Goal: Task Accomplishment & Management: Manage account settings

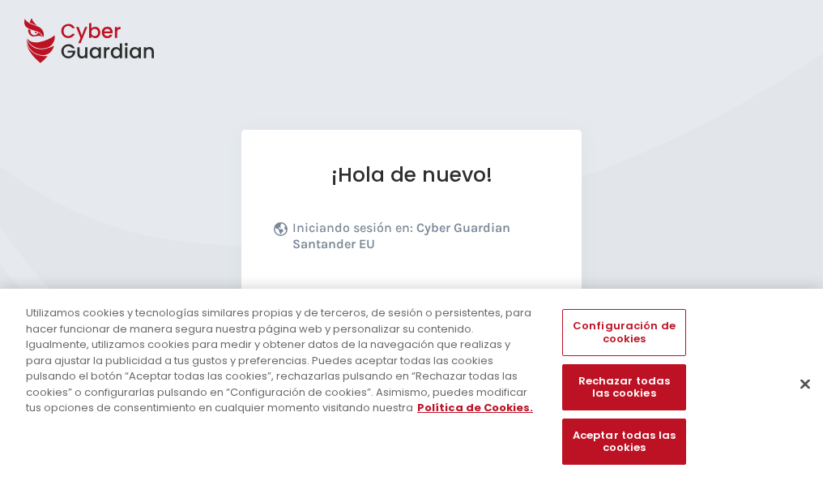
scroll to position [199, 0]
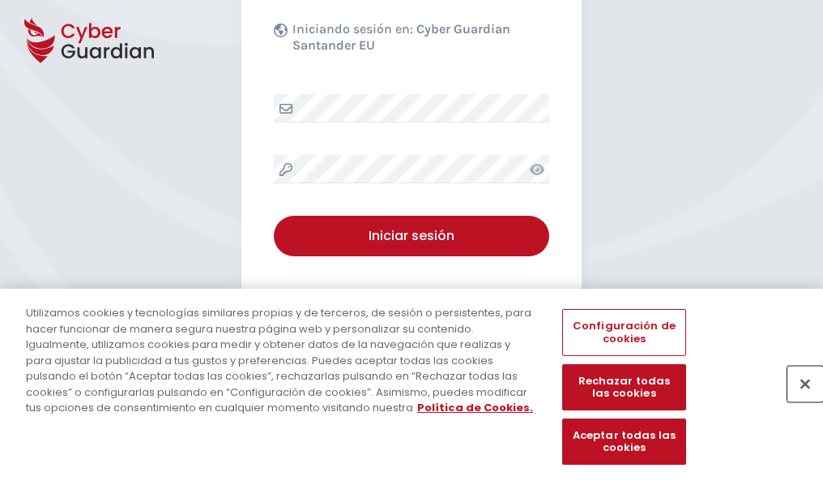
click at [798, 400] on button "Cerrar" at bounding box center [806, 384] width 36 height 36
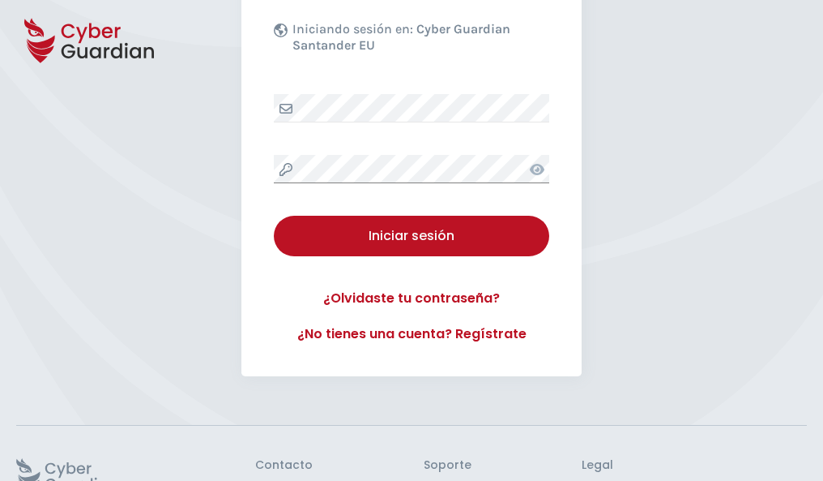
scroll to position [315, 0]
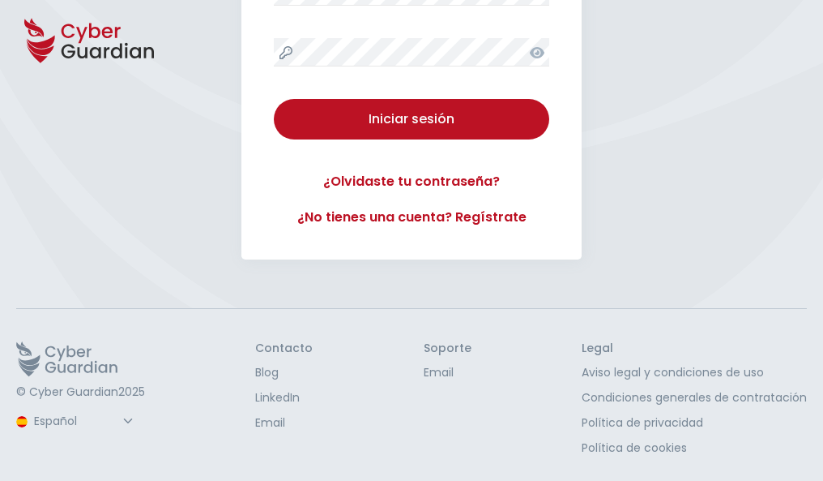
click at [274, 99] on button "Iniciar sesión" at bounding box center [412, 119] width 276 height 41
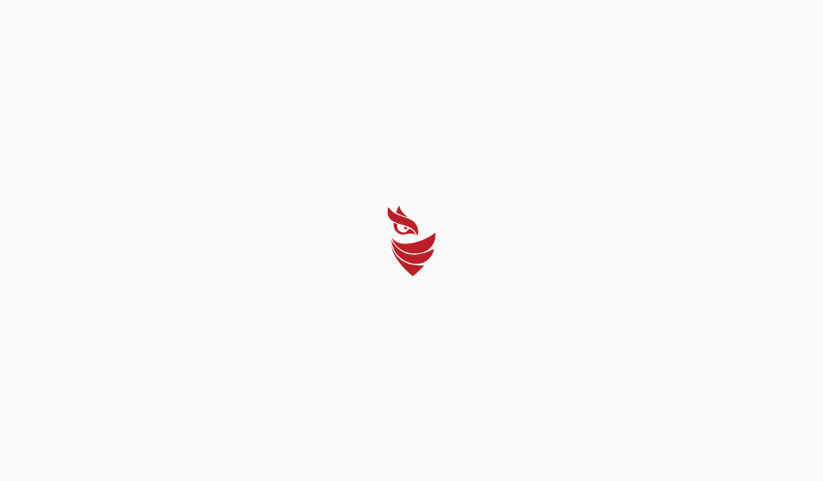
scroll to position [0, 0]
select select "English"
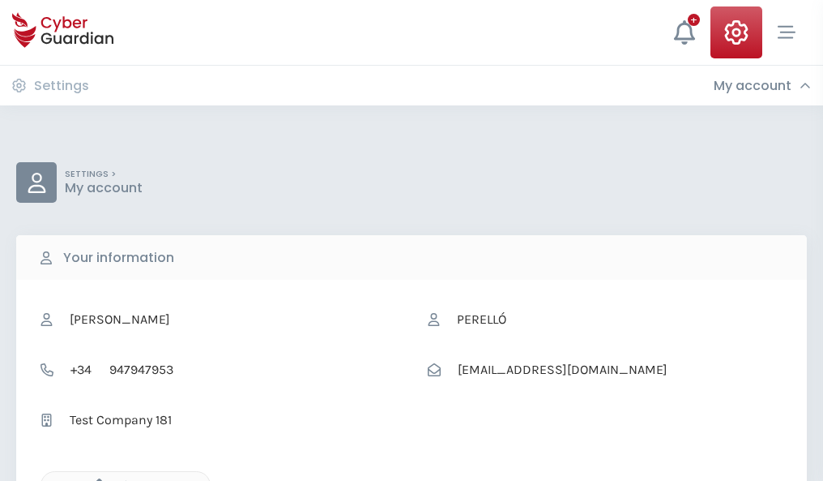
click at [95, 479] on icon "button" at bounding box center [95, 485] width 14 height 14
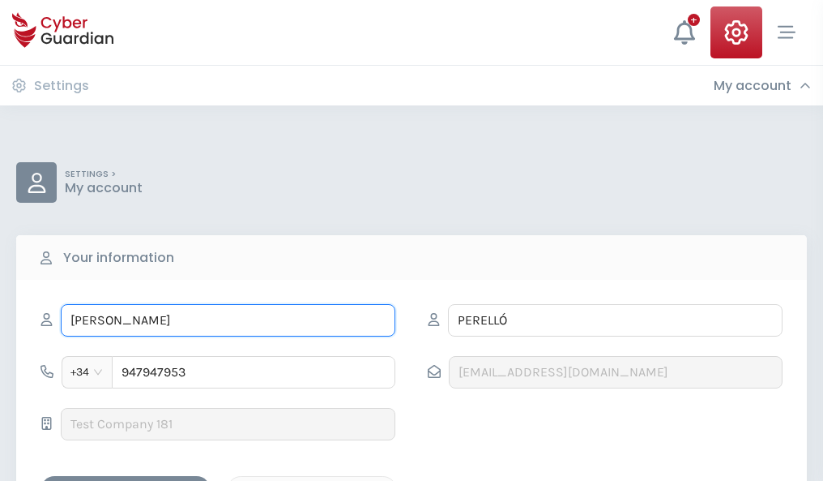
click at [228, 320] on input "SABINA" at bounding box center [228, 320] width 335 height 32
type input "S"
type input "Samuel"
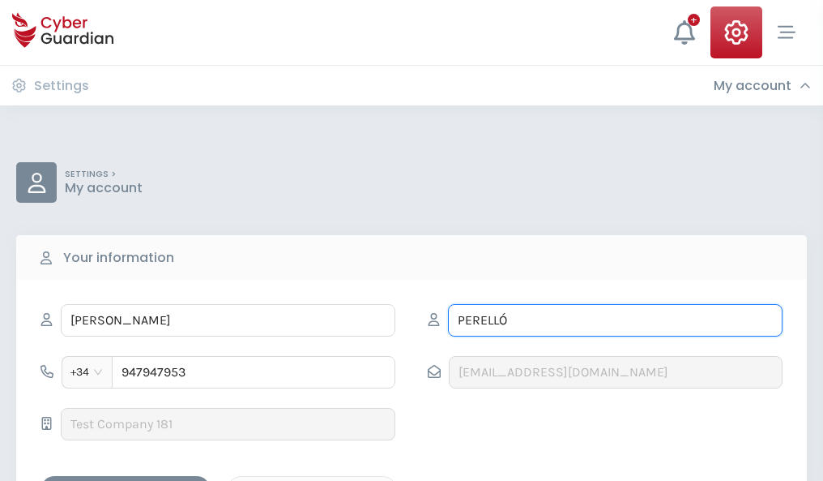
click at [615, 320] on input "PERELLÓ" at bounding box center [615, 320] width 335 height 32
type input "P"
type input "Padilla"
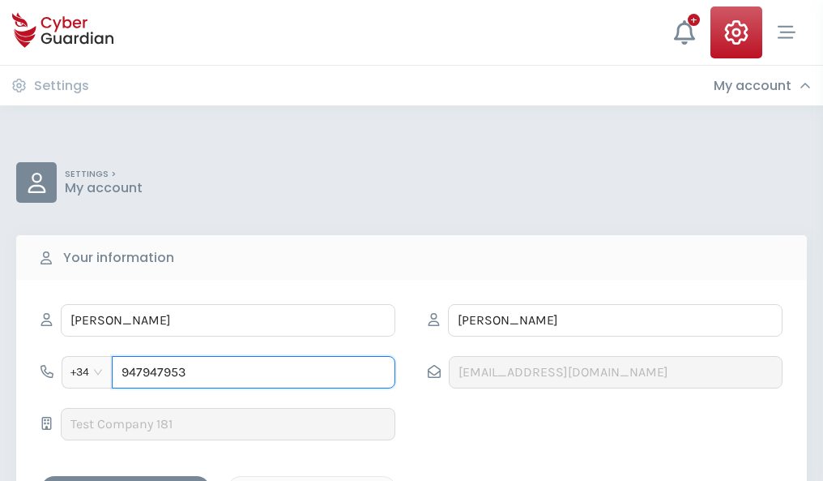
click at [254, 372] on input "947947953" at bounding box center [254, 372] width 284 height 32
type input "9"
type input "946758902"
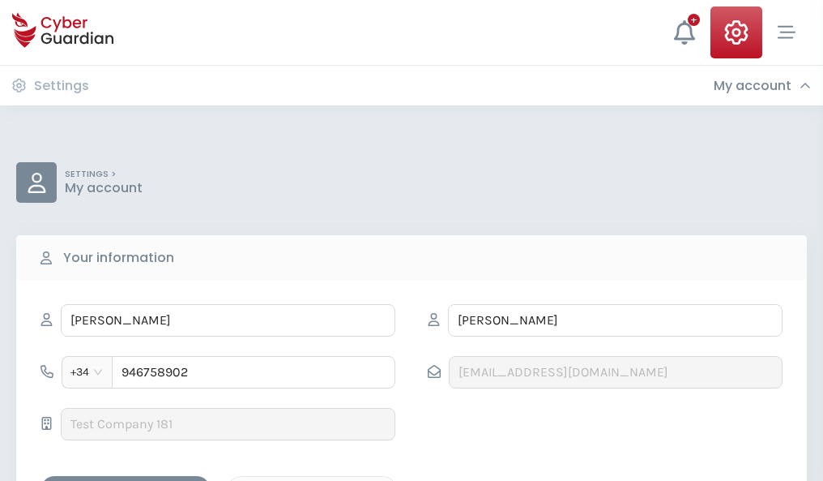
click at [126, 480] on div "Save changes" at bounding box center [126, 490] width 146 height 20
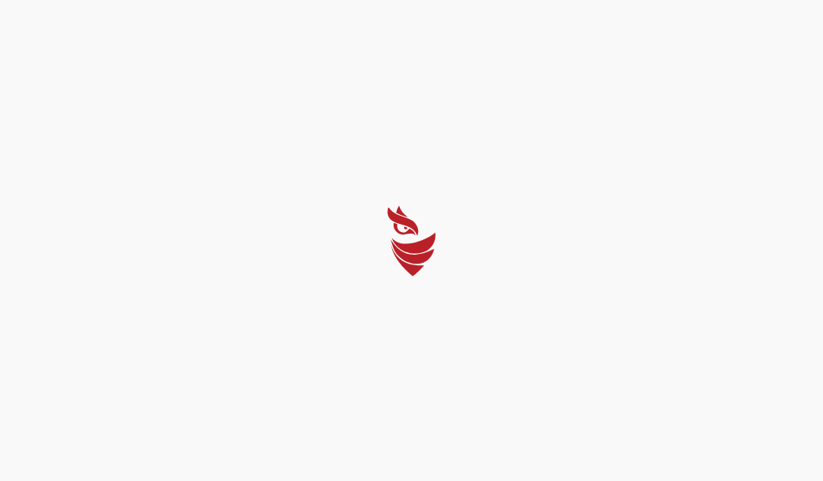
select select "English"
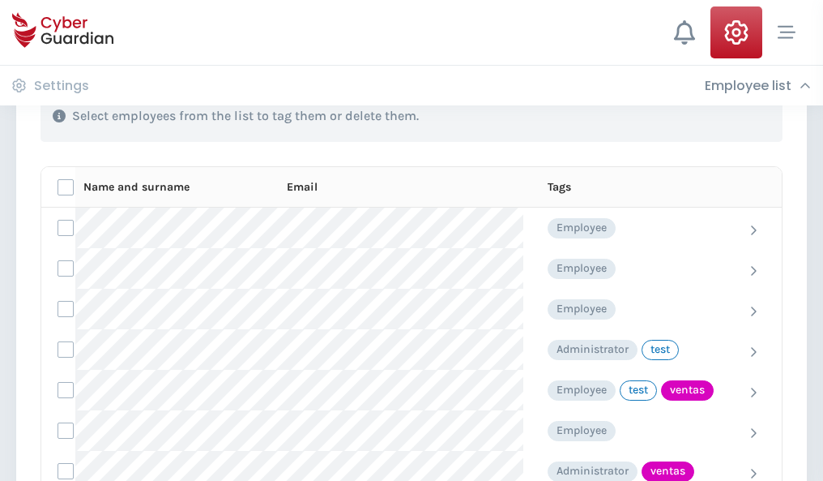
scroll to position [734, 0]
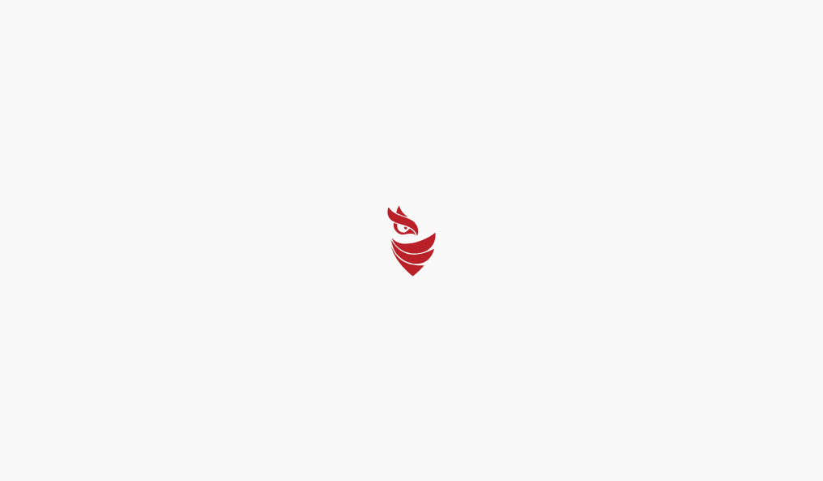
select select "English"
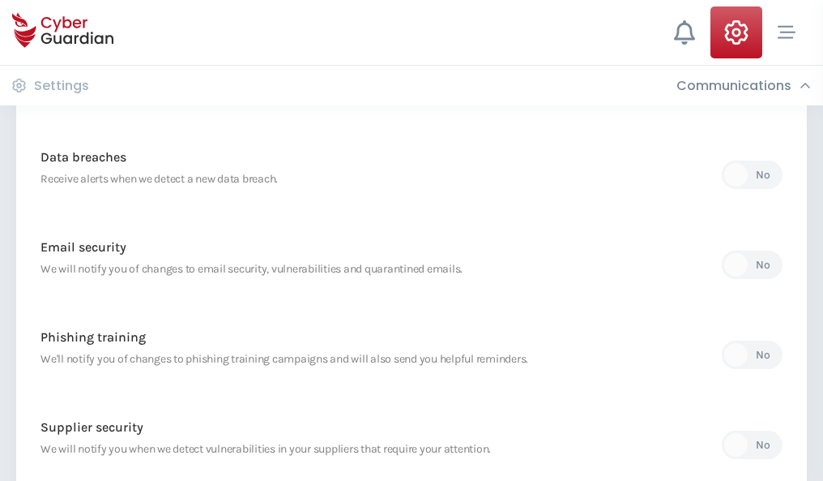
scroll to position [853, 0]
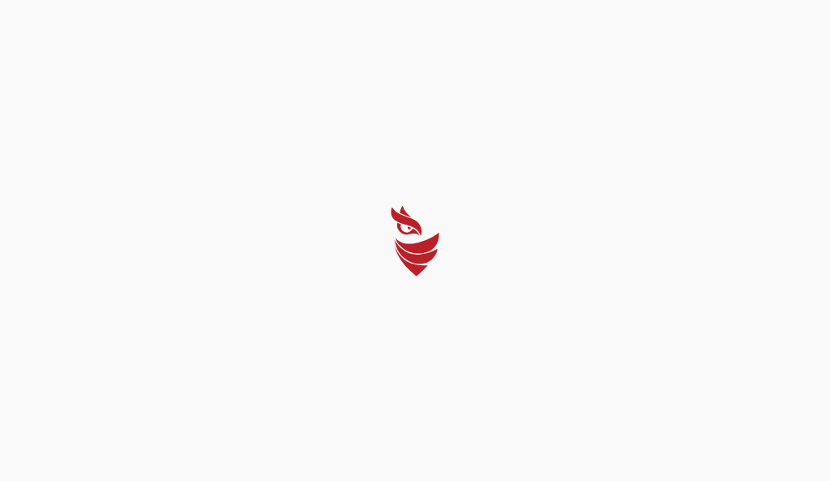
select select "English"
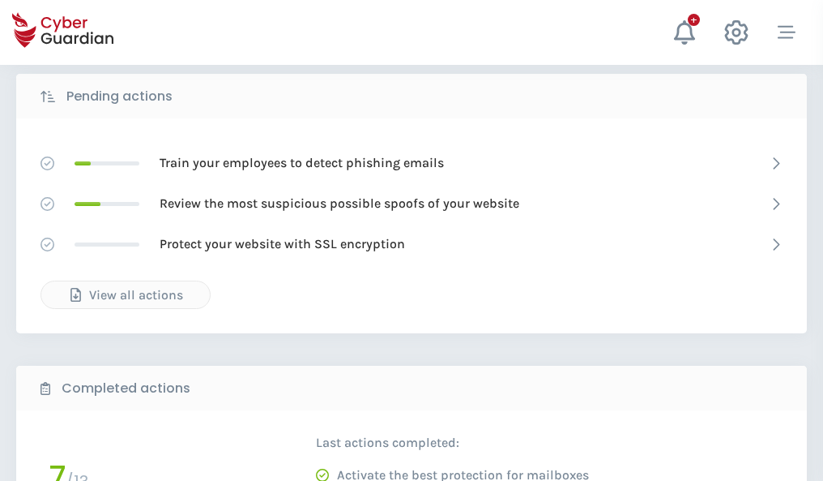
scroll to position [897, 0]
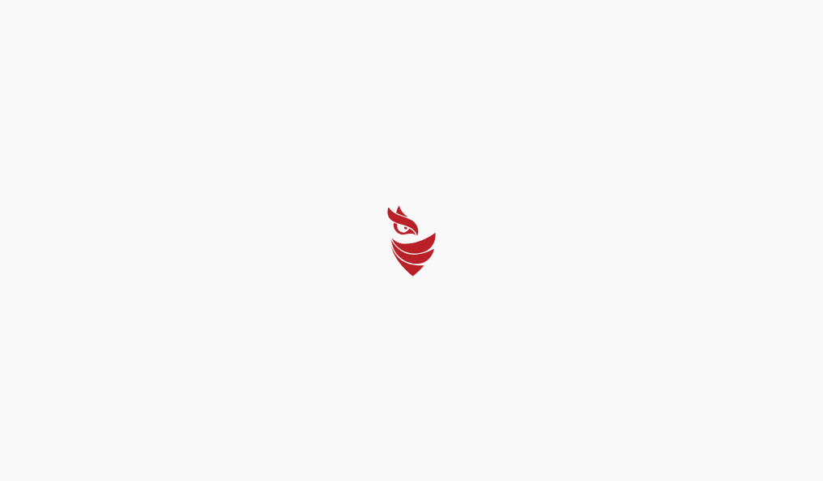
select select "English"
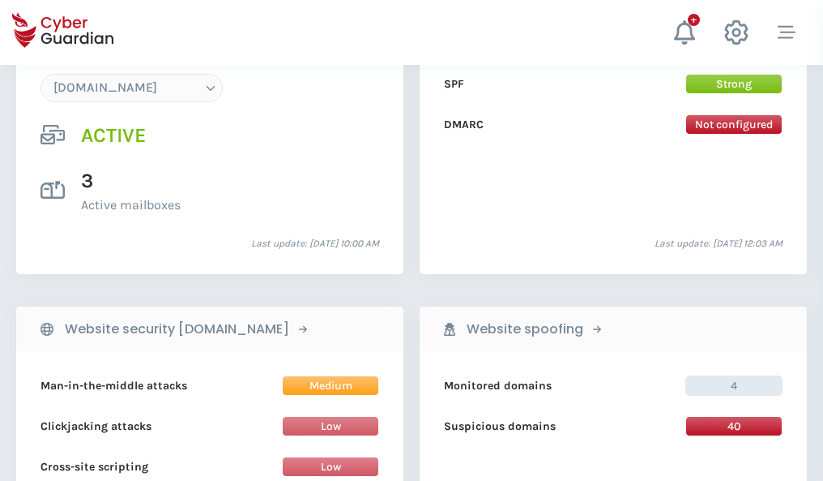
scroll to position [1726, 0]
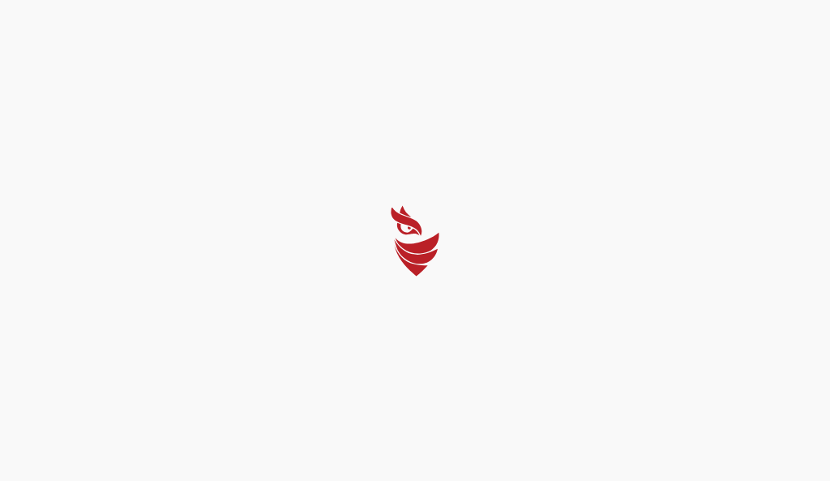
select select "English"
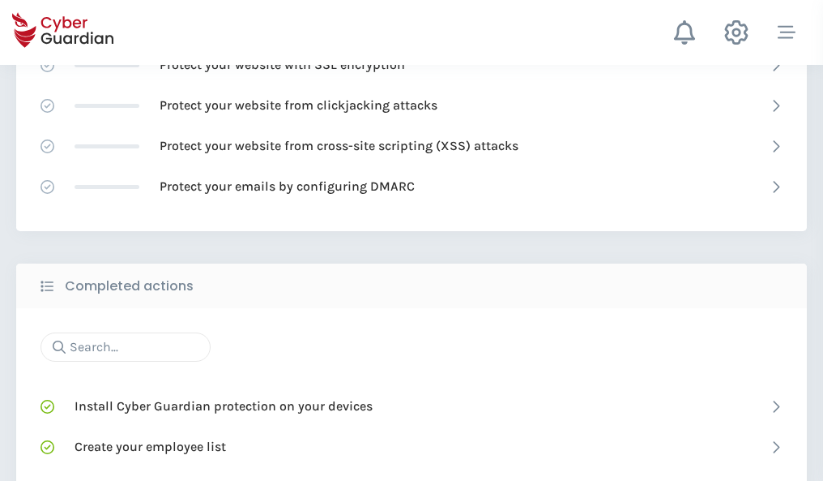
scroll to position [1080, 0]
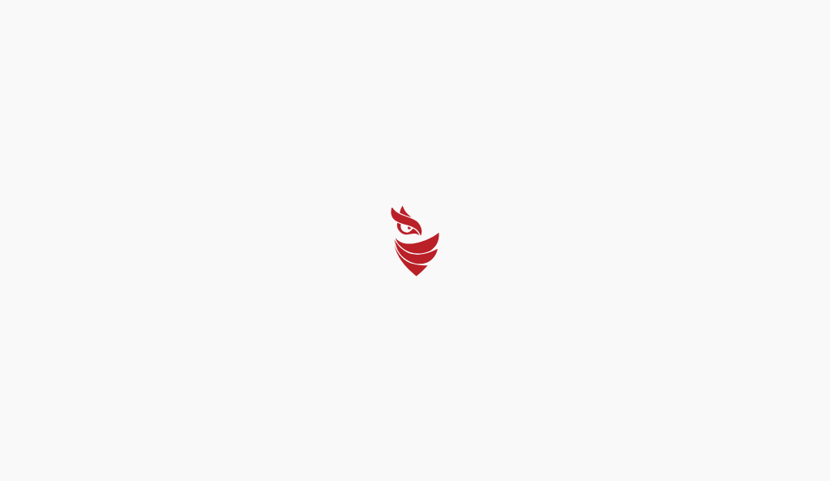
select select "English"
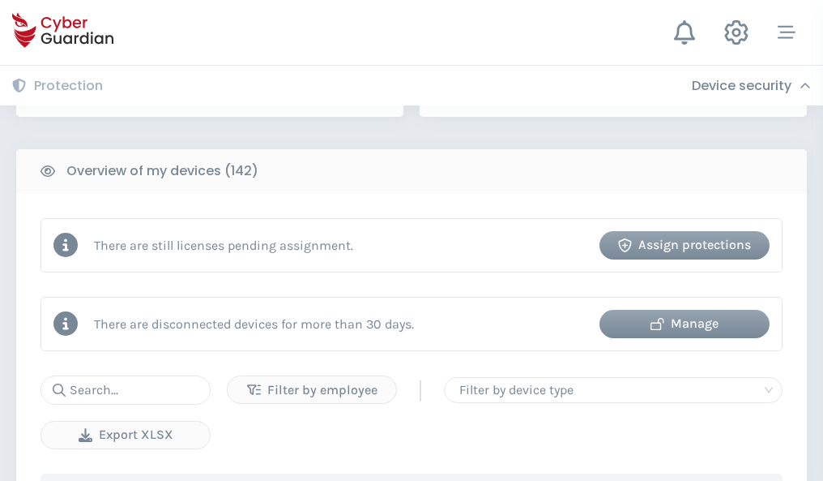
scroll to position [1571, 0]
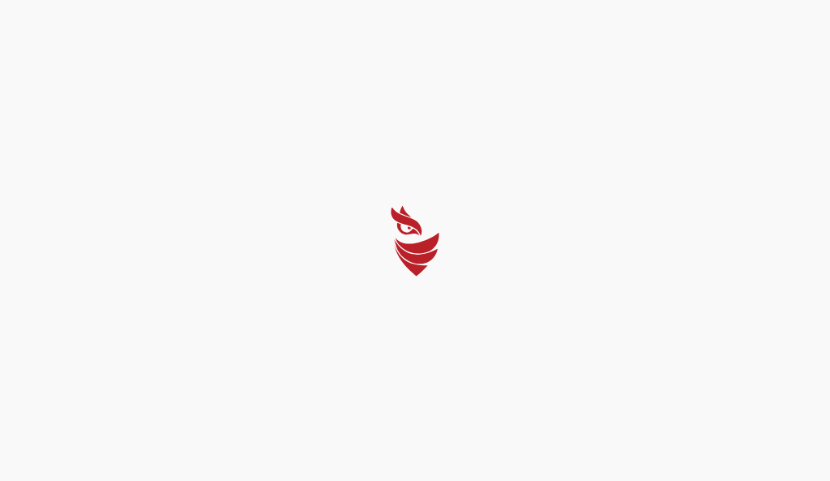
select select "English"
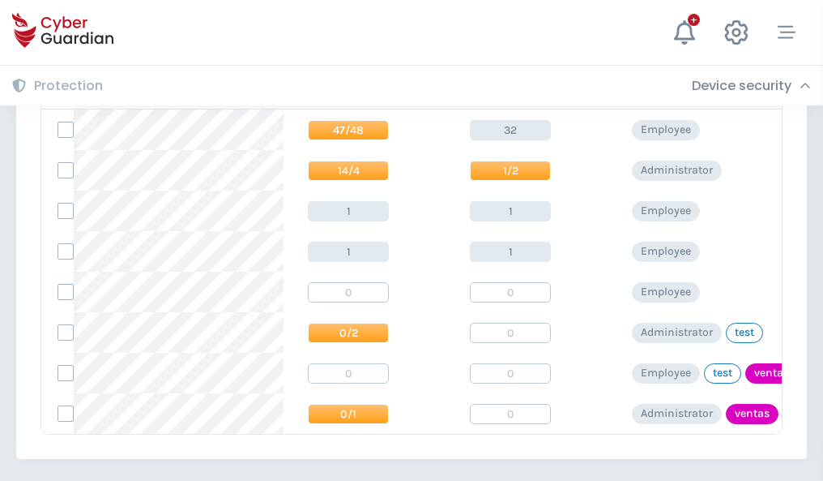
scroll to position [752, 0]
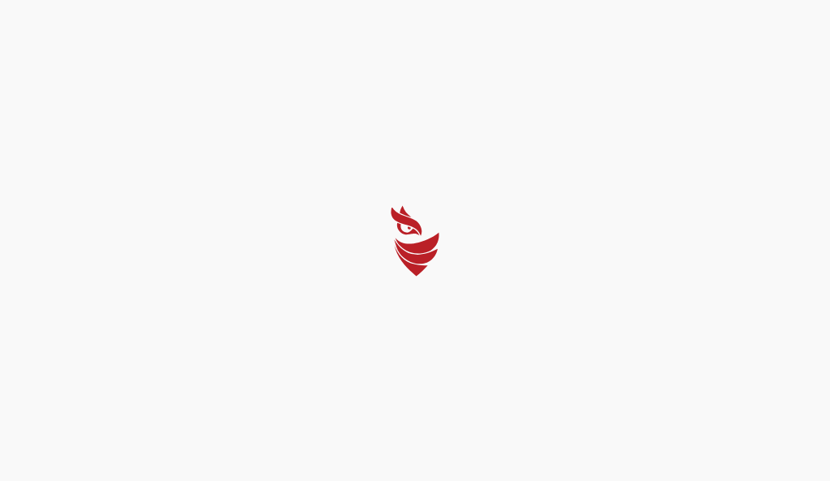
select select "English"
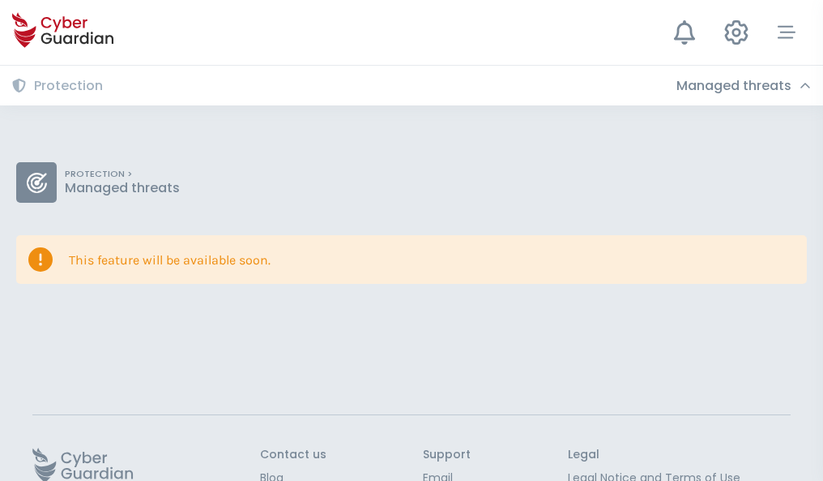
scroll to position [105, 0]
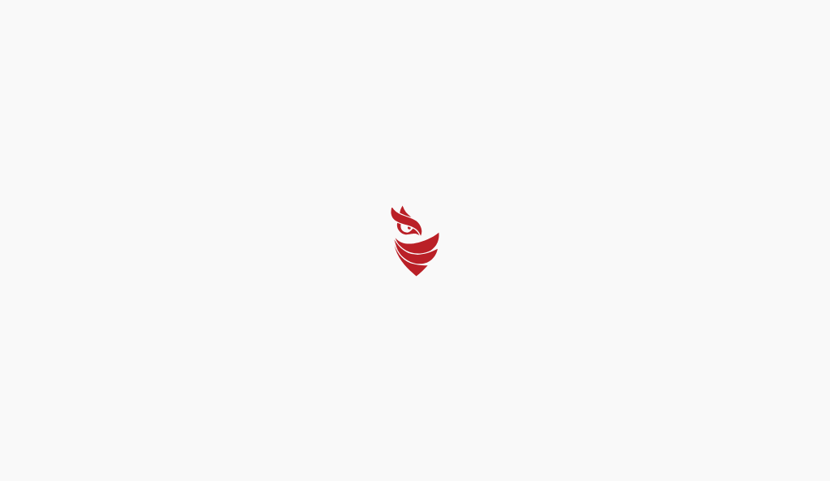
select select "English"
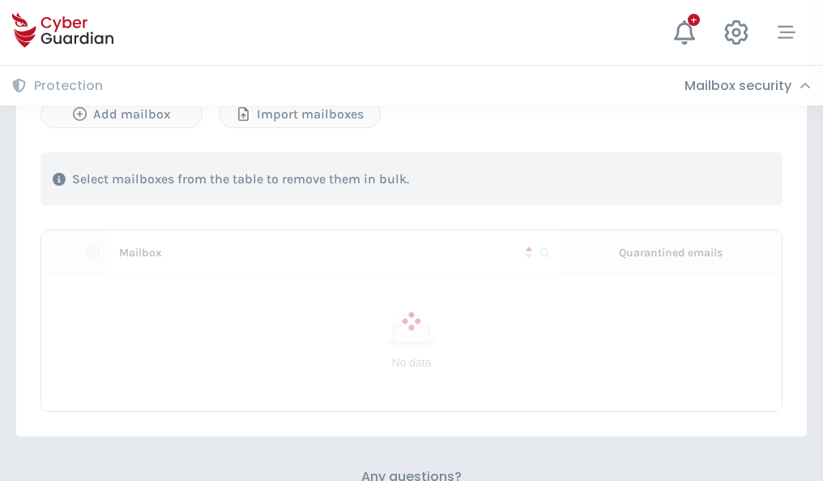
scroll to position [694, 0]
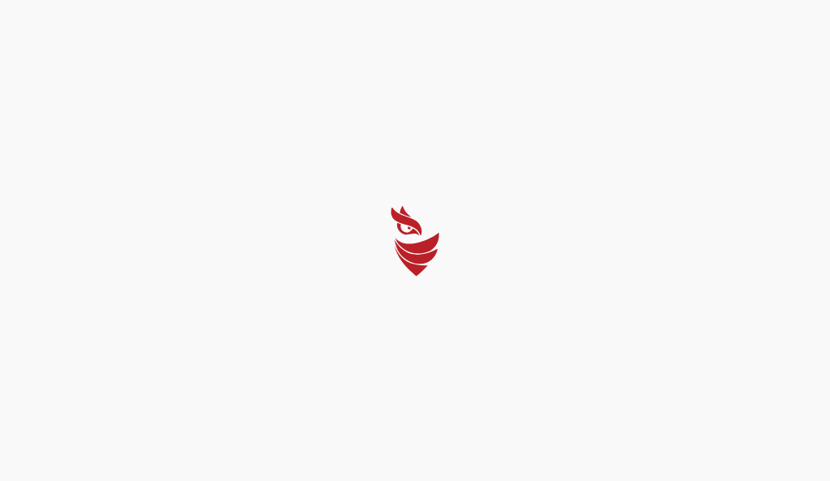
select select "English"
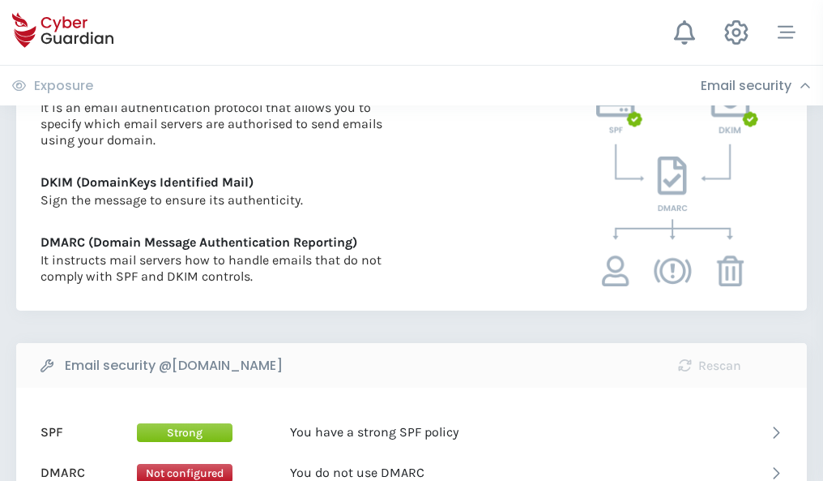
scroll to position [875, 0]
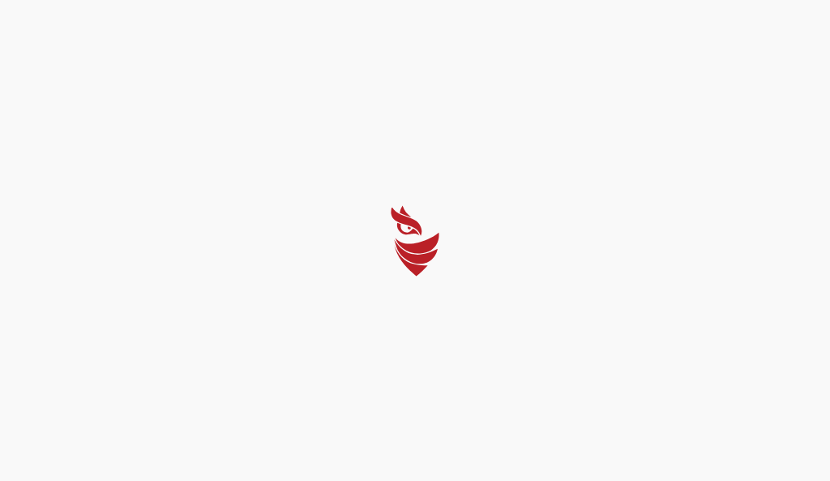
select select "English"
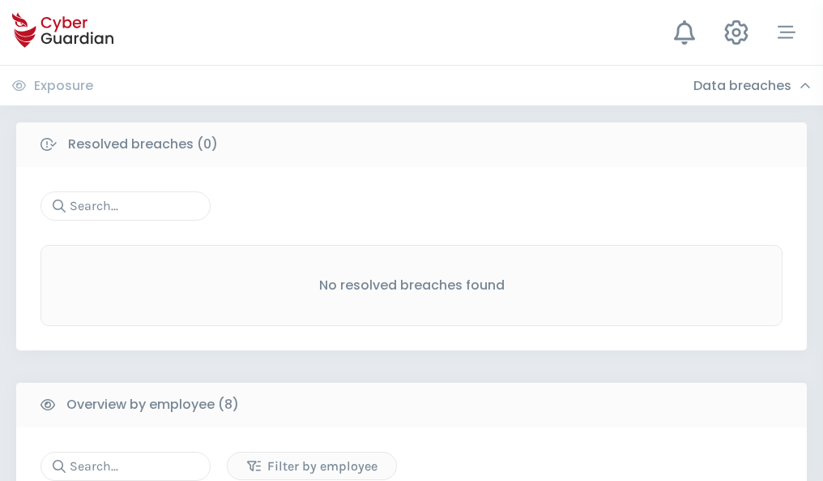
scroll to position [1381, 0]
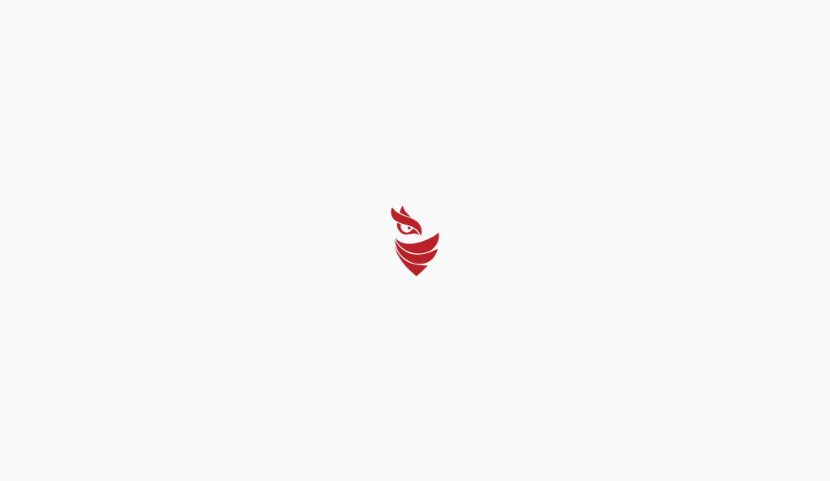
select select "English"
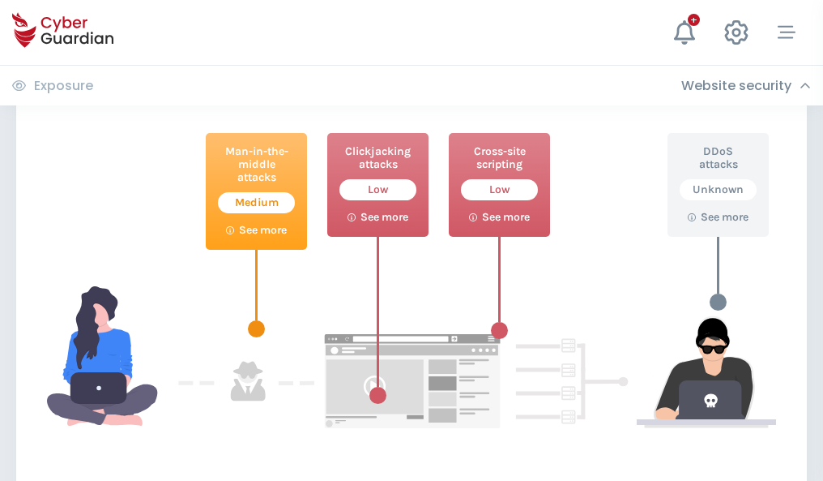
scroll to position [883, 0]
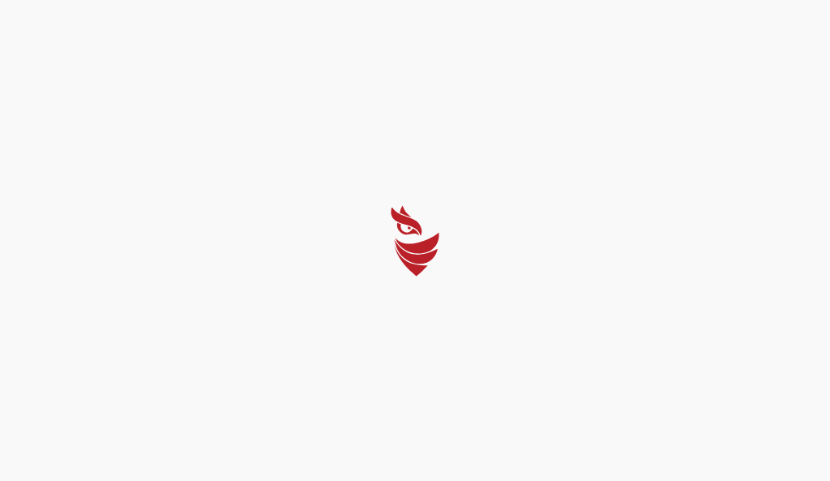
select select "English"
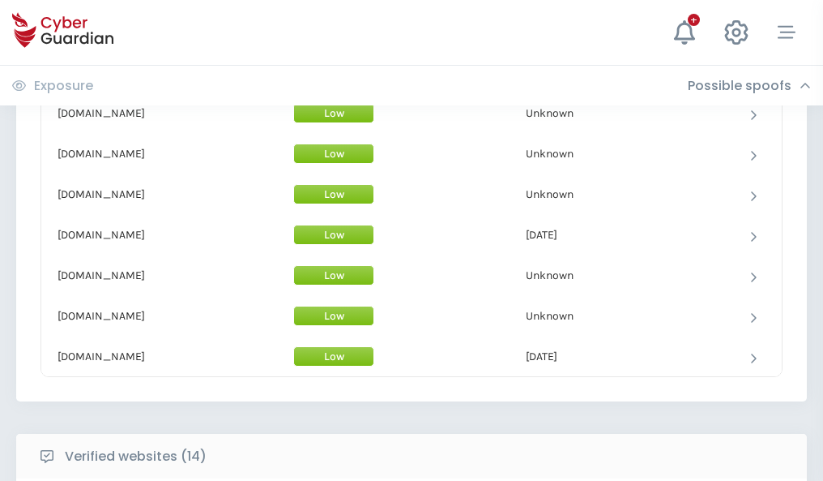
scroll to position [1580, 0]
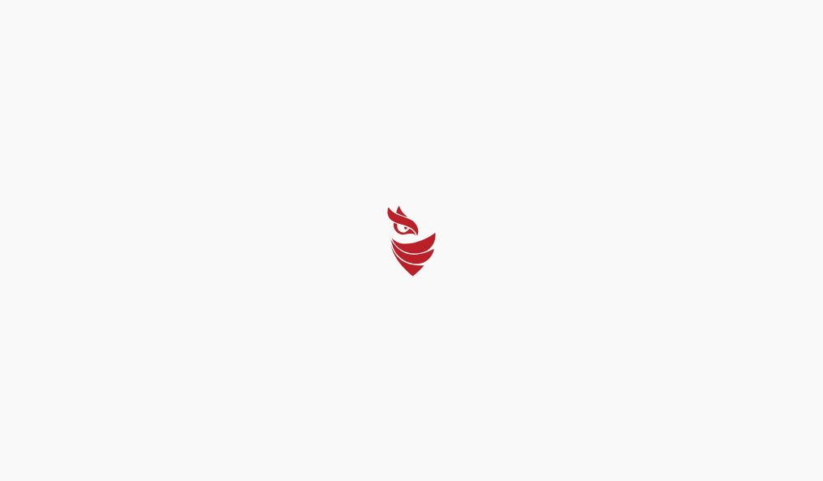
select select "English"
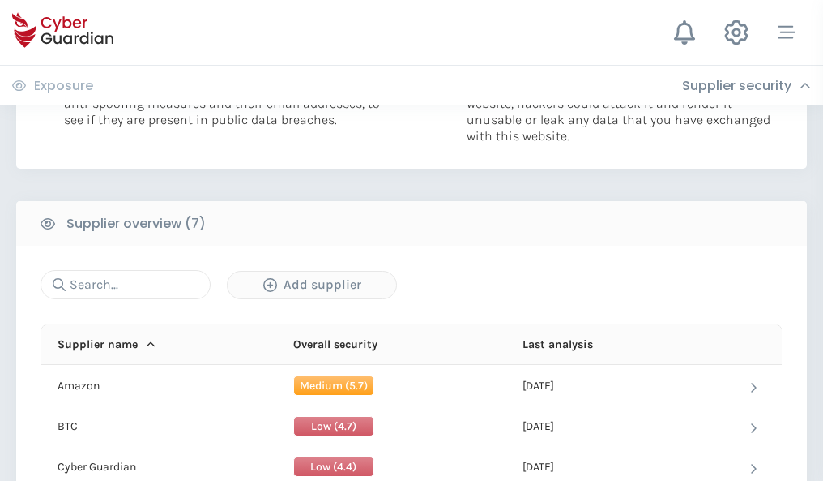
scroll to position [1050, 0]
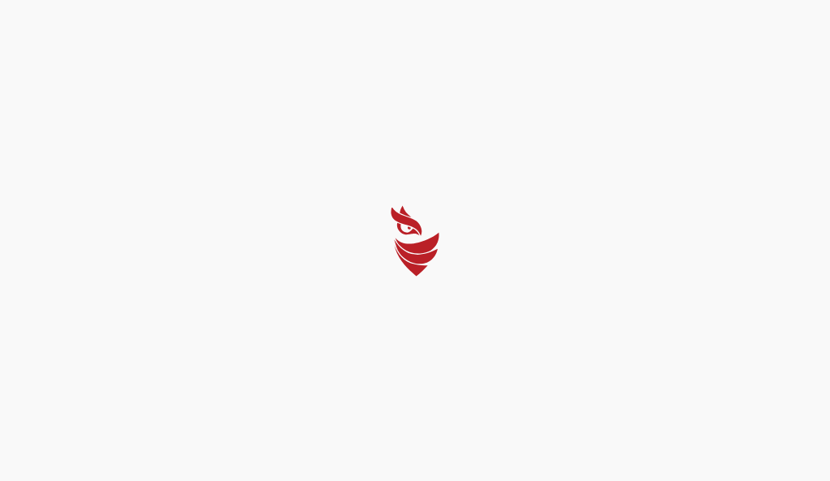
select select "English"
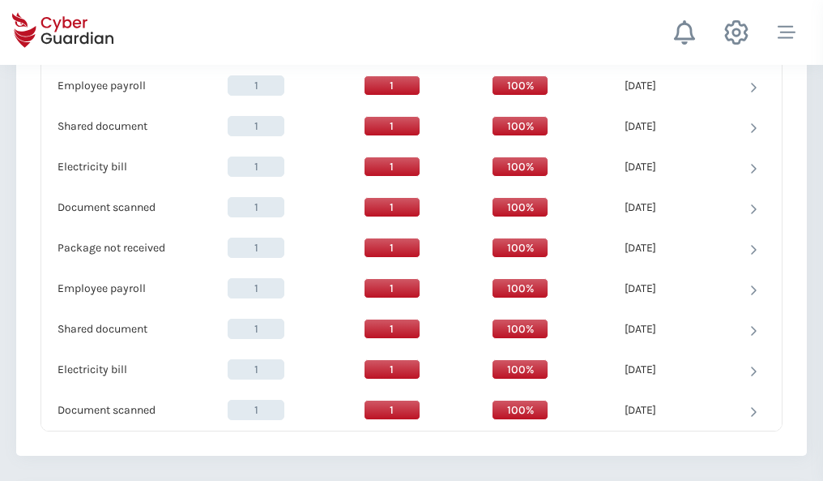
scroll to position [1661, 0]
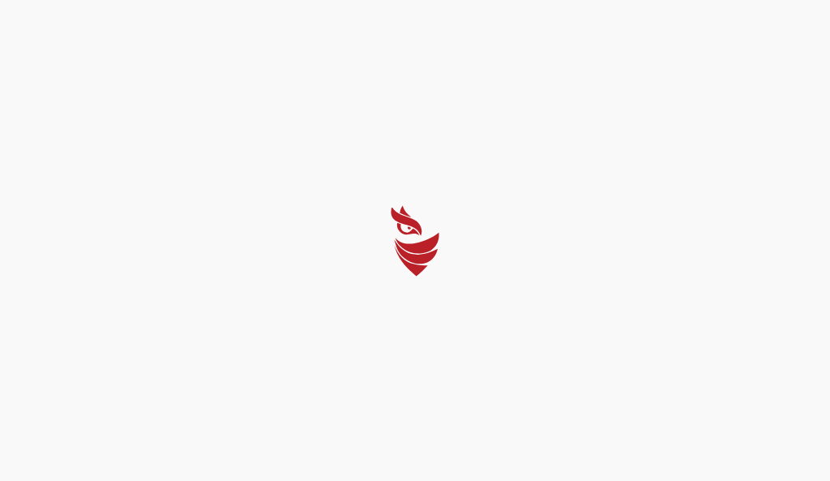
select select "English"
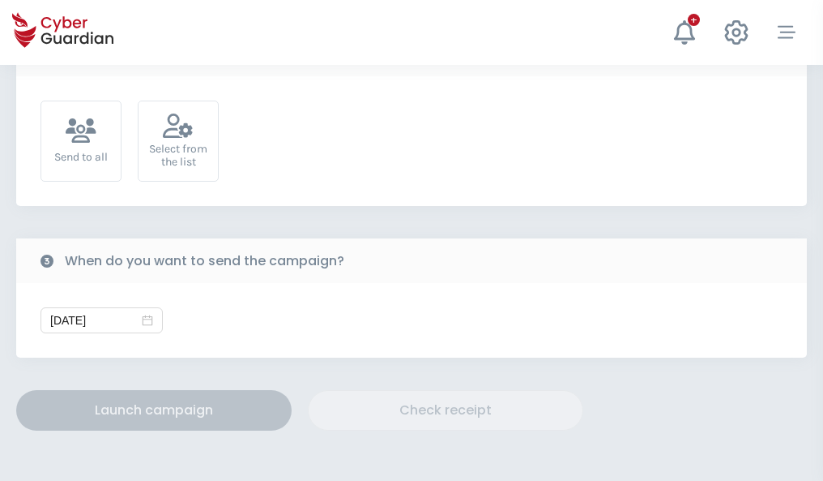
scroll to position [593, 0]
